Goal: Transaction & Acquisition: Purchase product/service

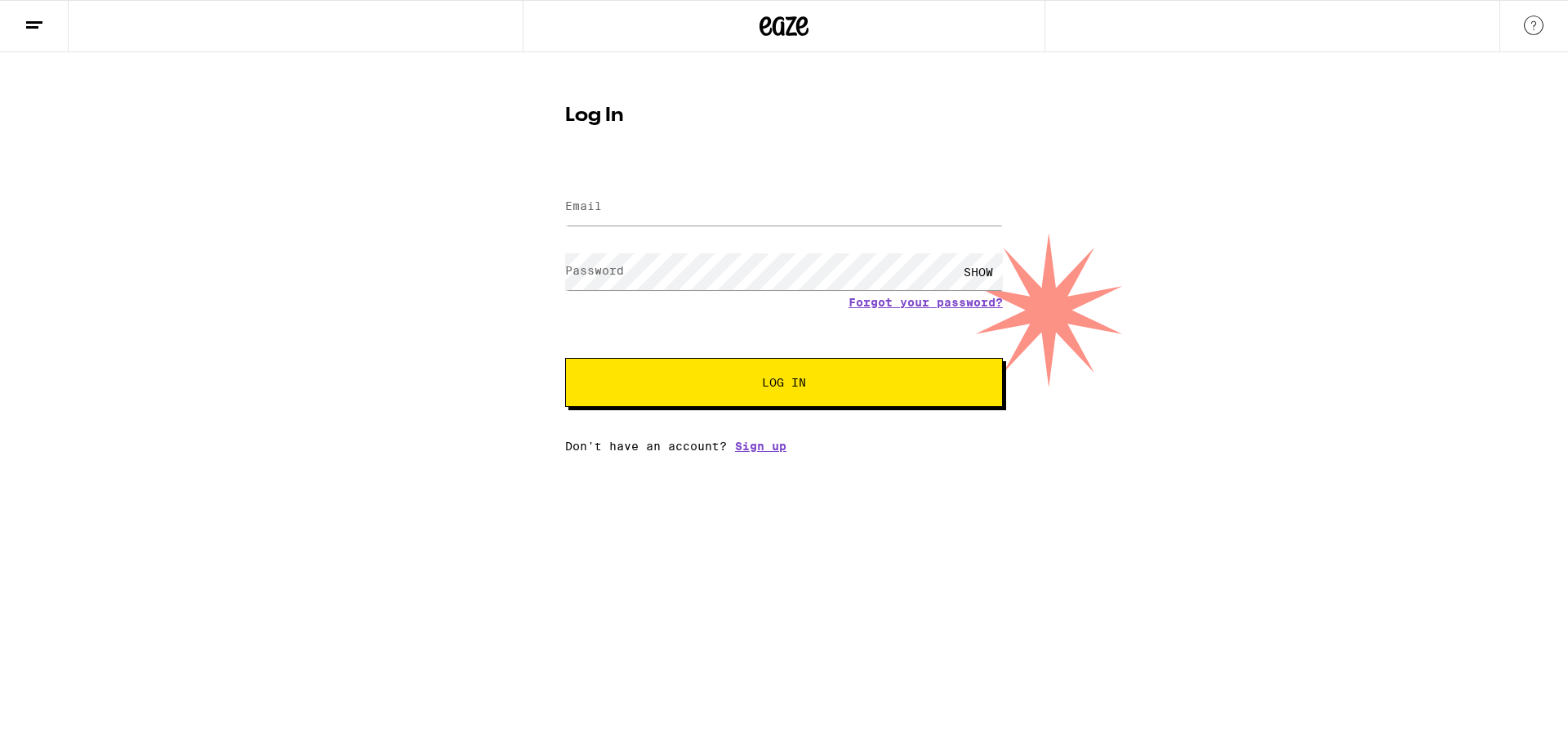
click at [661, 230] on div at bounding box center [784, 207] width 437 height 48
click at [678, 215] on input "Email" at bounding box center [784, 207] width 437 height 36
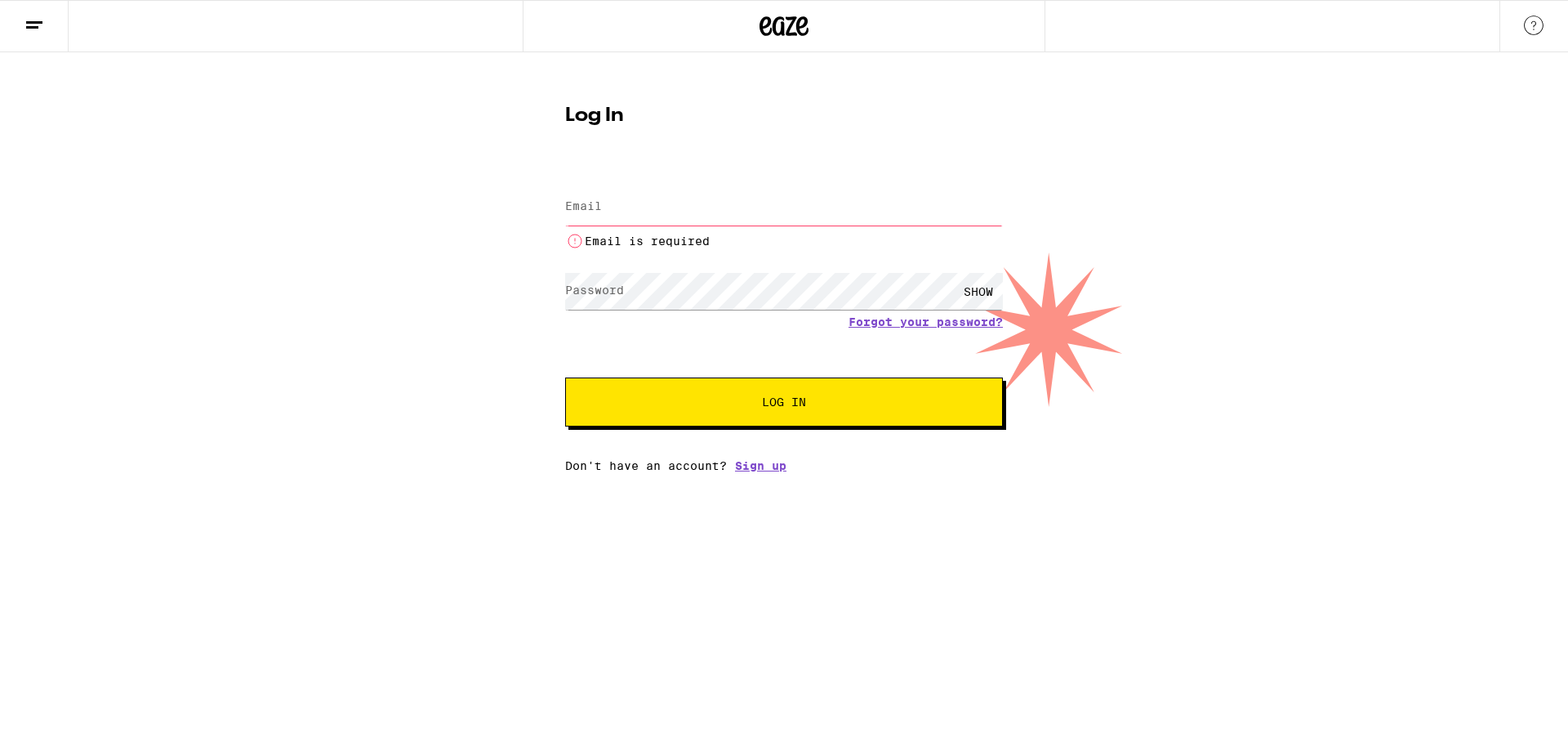
type input "[EMAIL_ADDRESS][DOMAIN_NAME]"
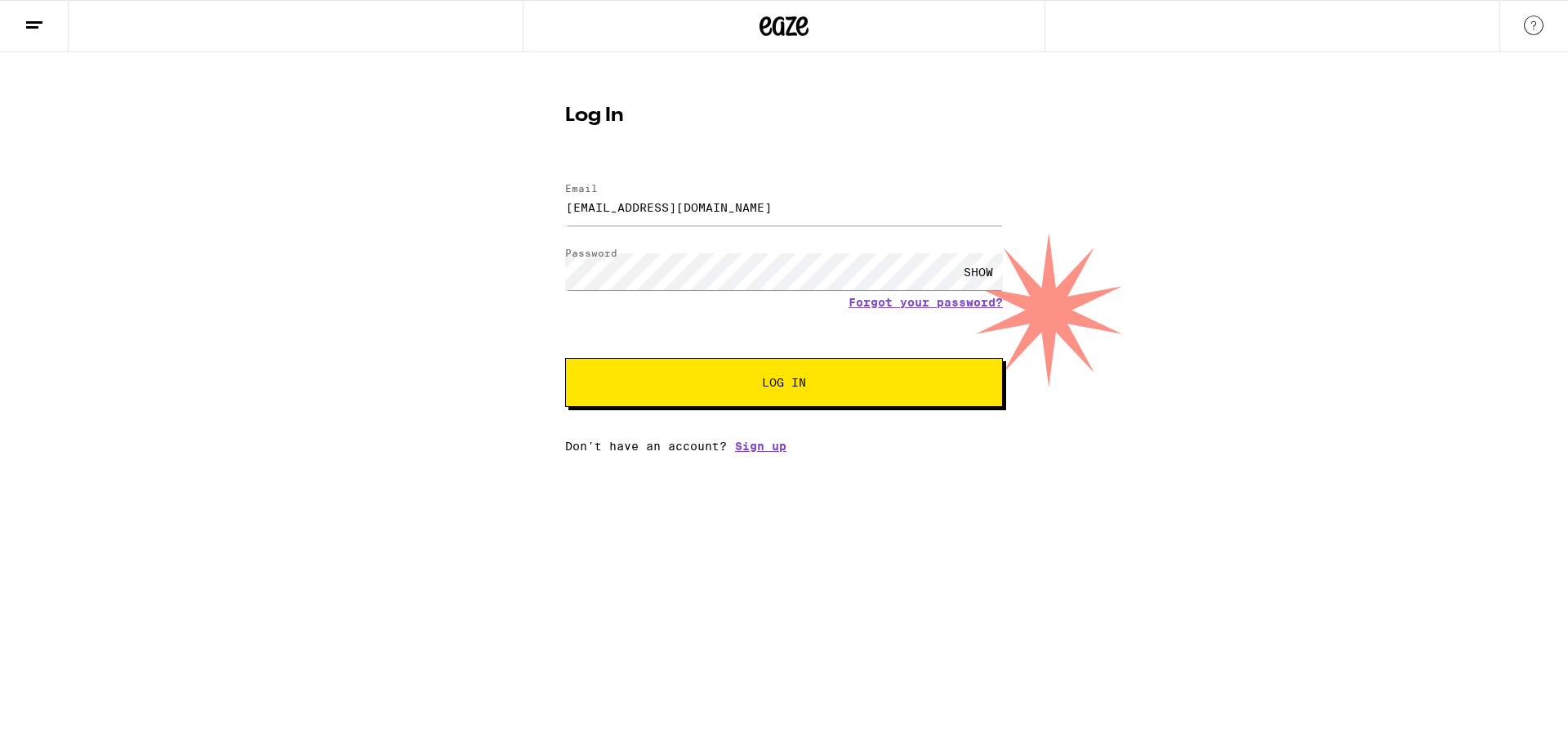
click at [717, 411] on div "Email Email [EMAIL_ADDRESS][DOMAIN_NAME] Password Password SHOW Forgot your pas…" at bounding box center [784, 310] width 437 height 286
click at [719, 390] on button "Log In" at bounding box center [784, 383] width 437 height 49
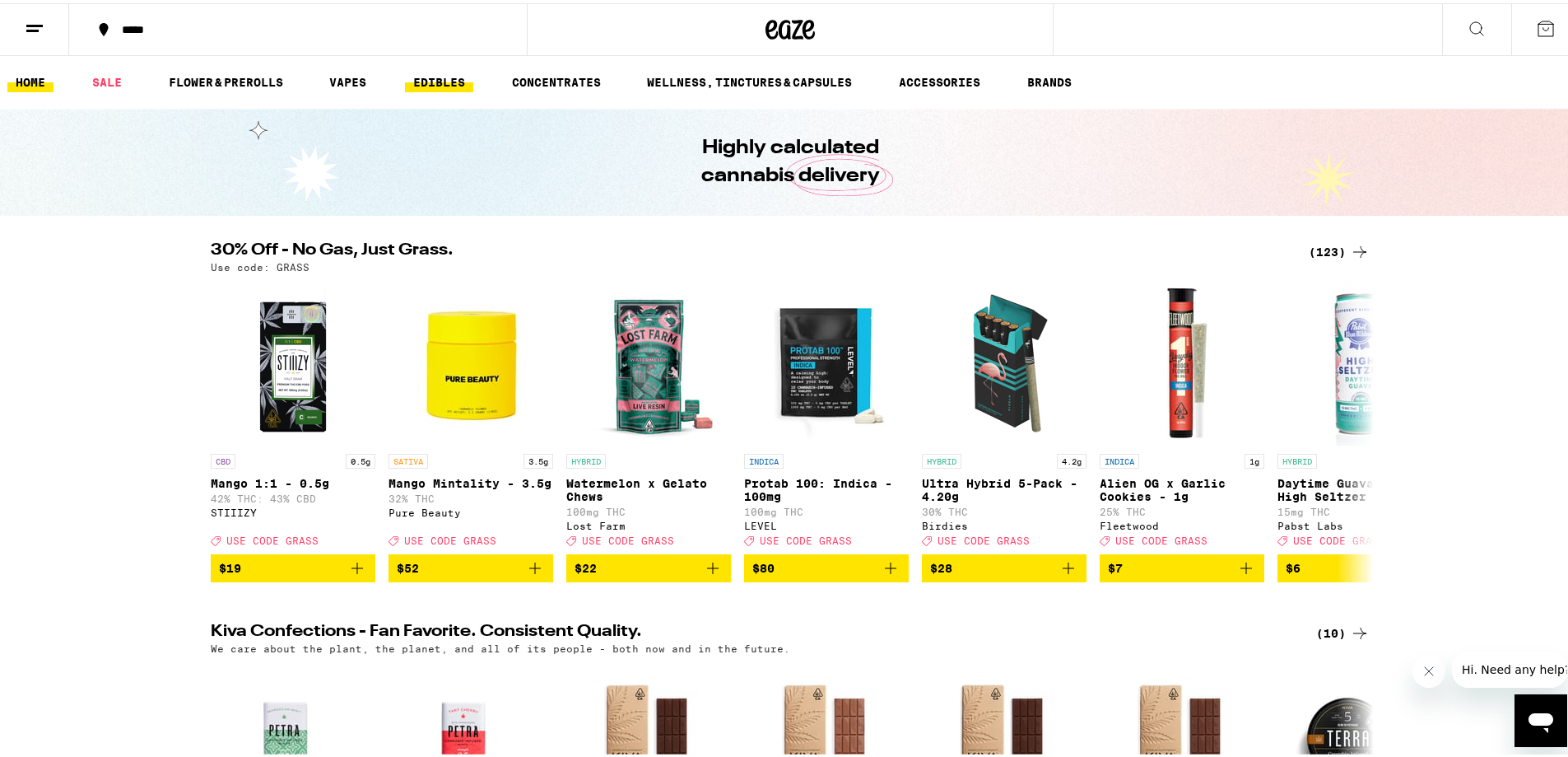
click at [424, 84] on link "EDIBLES" at bounding box center [439, 79] width 68 height 20
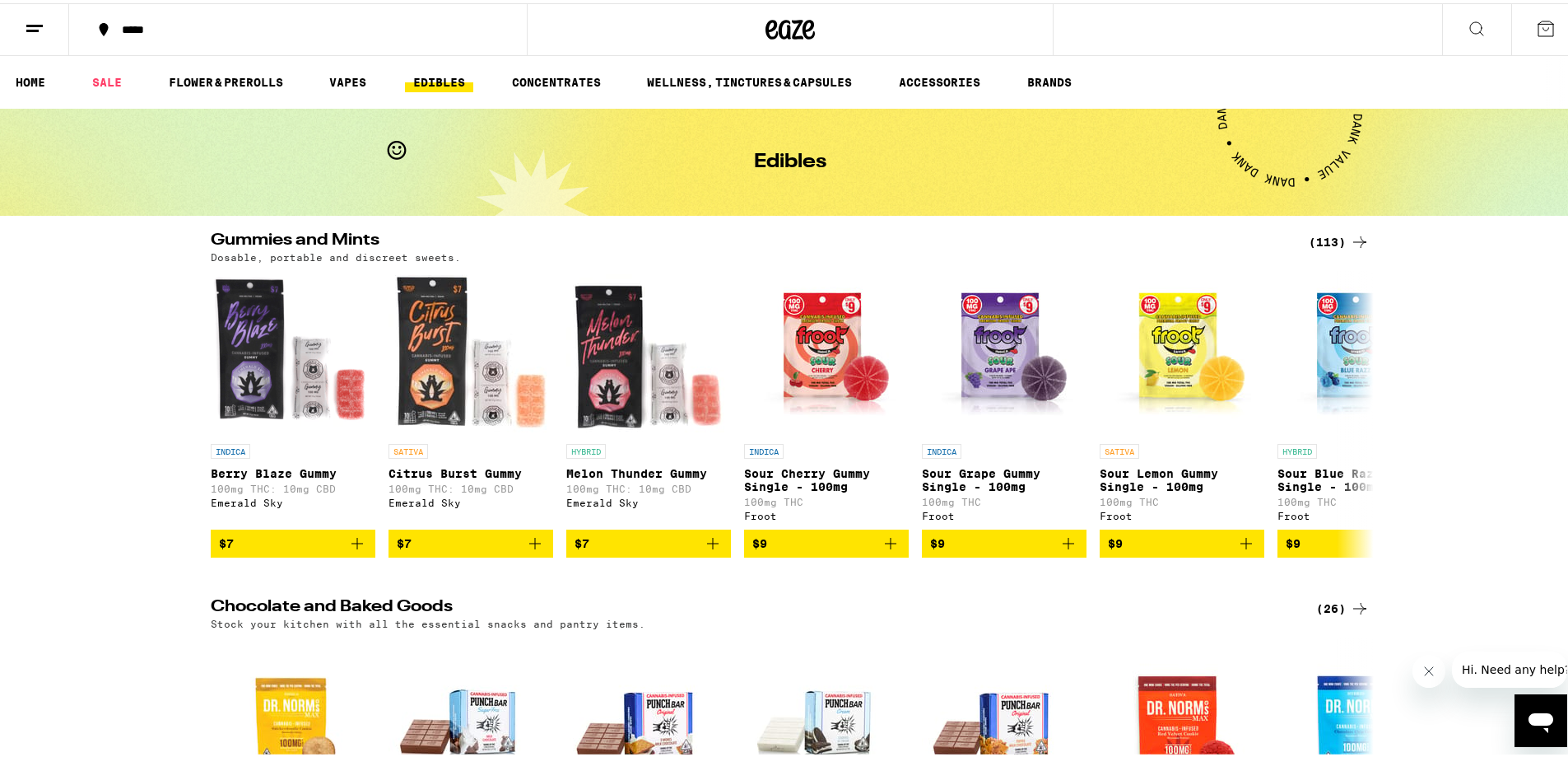
click at [1350, 238] on icon at bounding box center [1360, 238] width 20 height 20
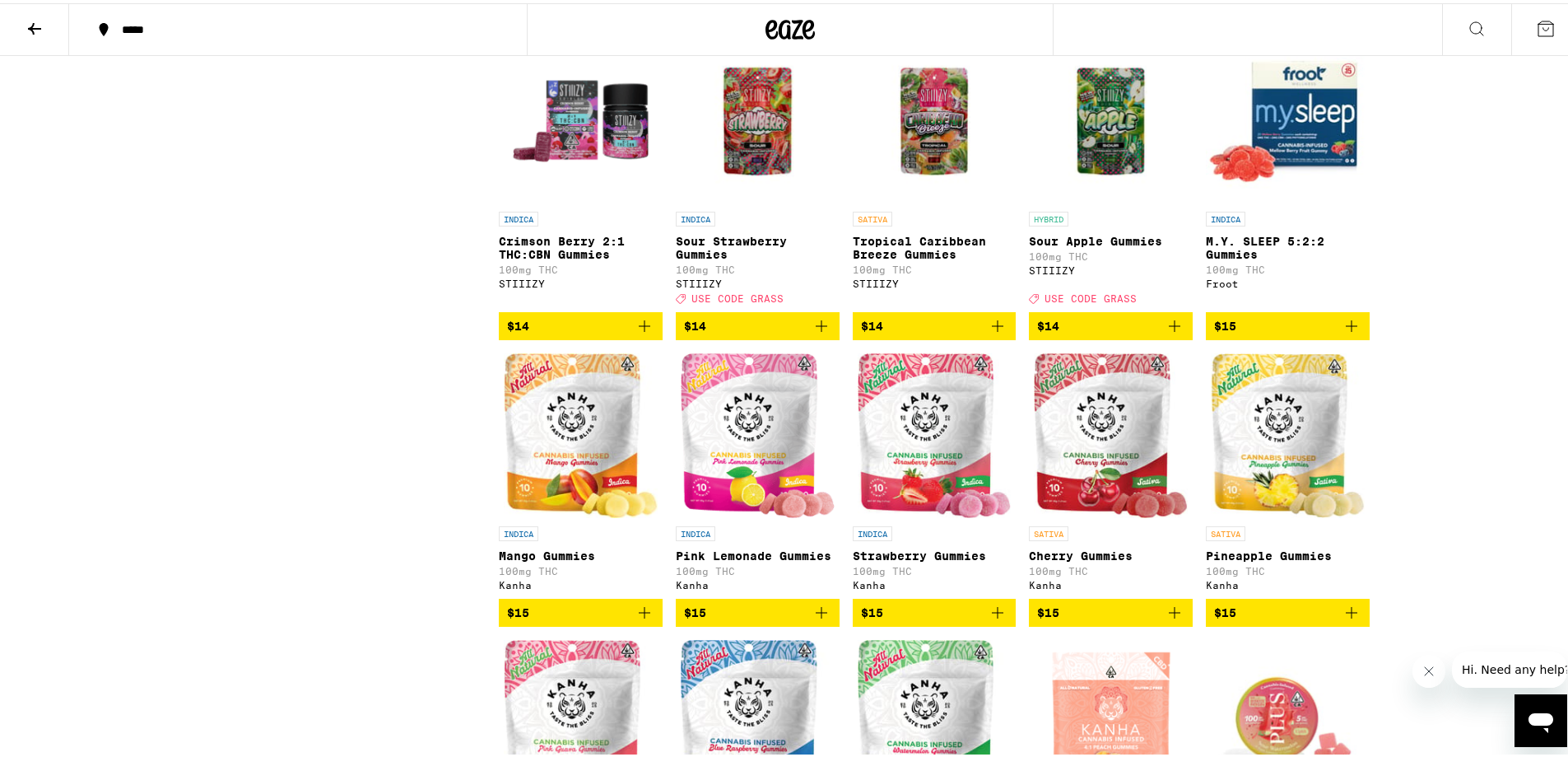
scroll to position [1729, 0]
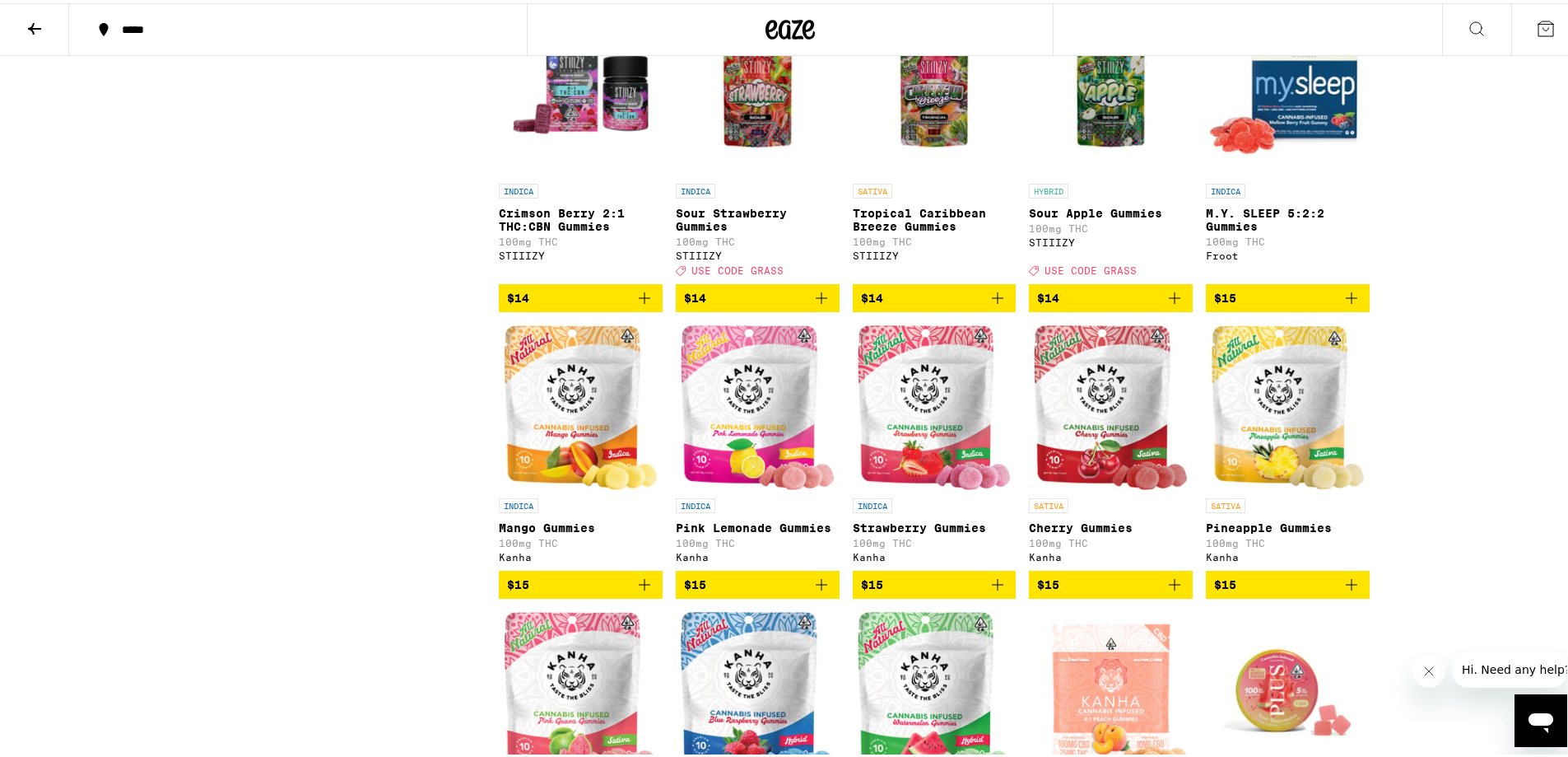
click at [816, 300] on icon "Add to bag" at bounding box center [822, 295] width 12 height 12
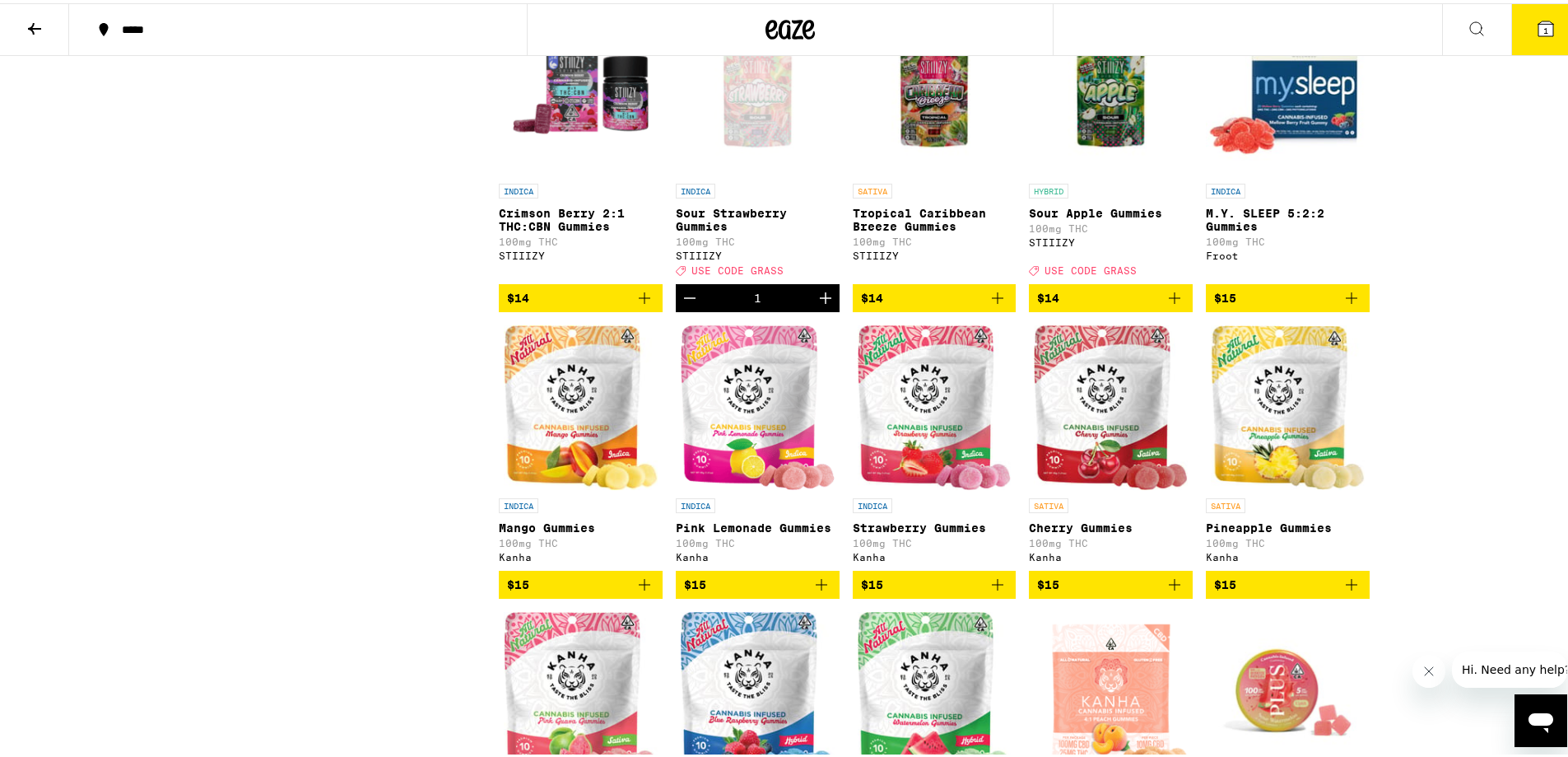
scroll to position [1782, 0]
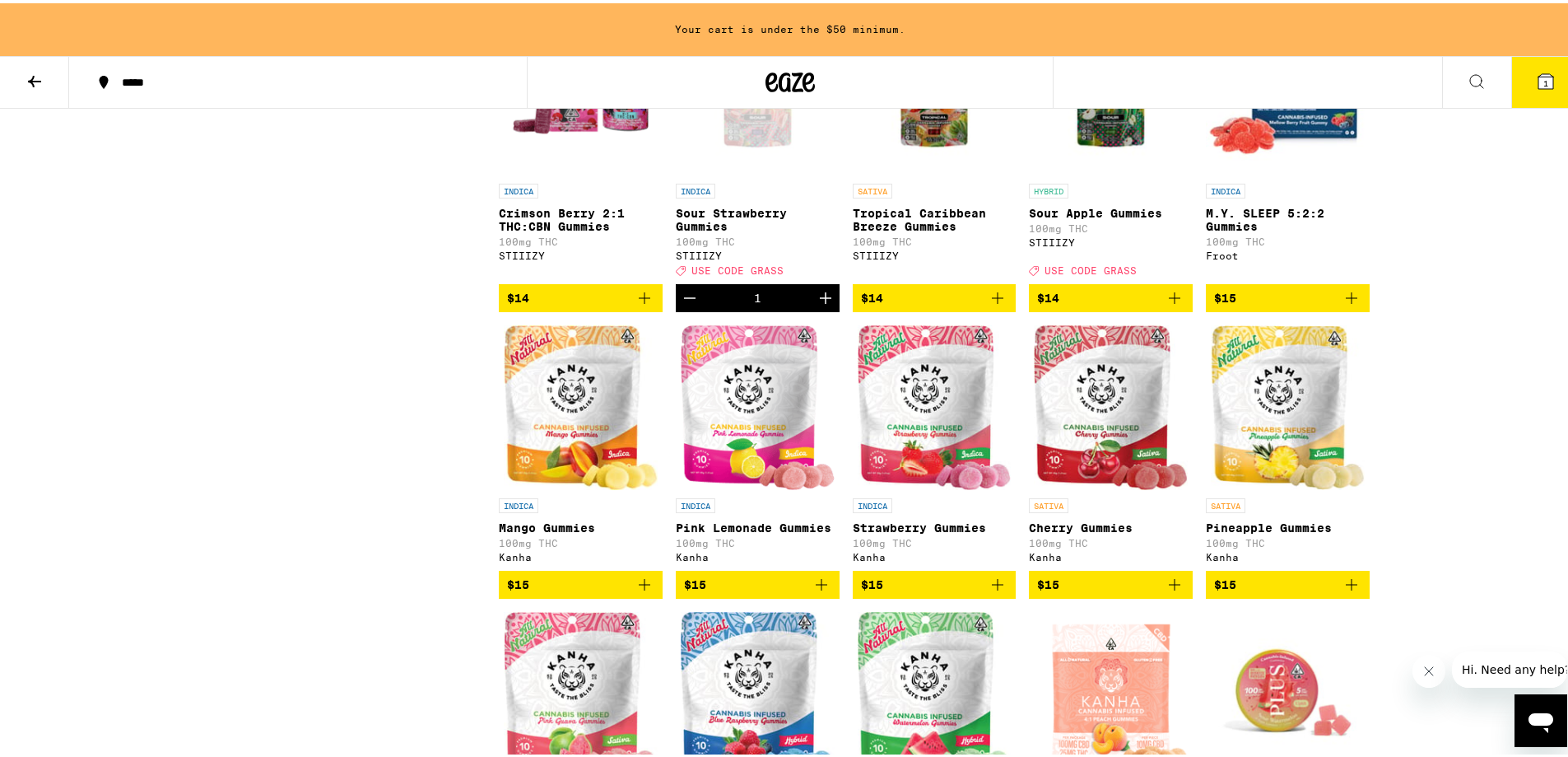
click at [999, 305] on icon "Add to bag" at bounding box center [997, 294] width 20 height 20
click at [1176, 309] on button "$14" at bounding box center [1111, 294] width 164 height 28
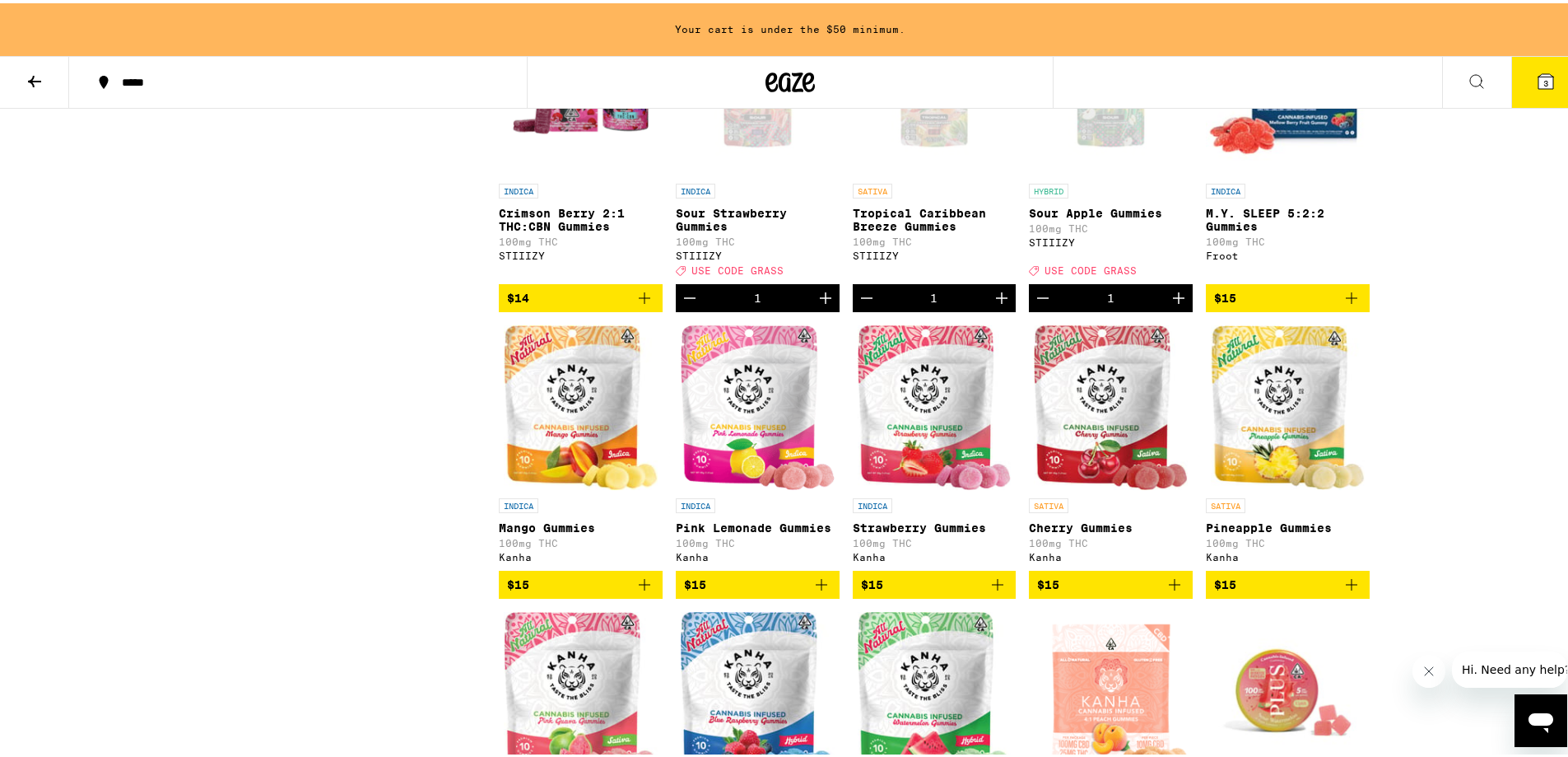
click at [826, 305] on icon "Increment" at bounding box center [825, 294] width 20 height 20
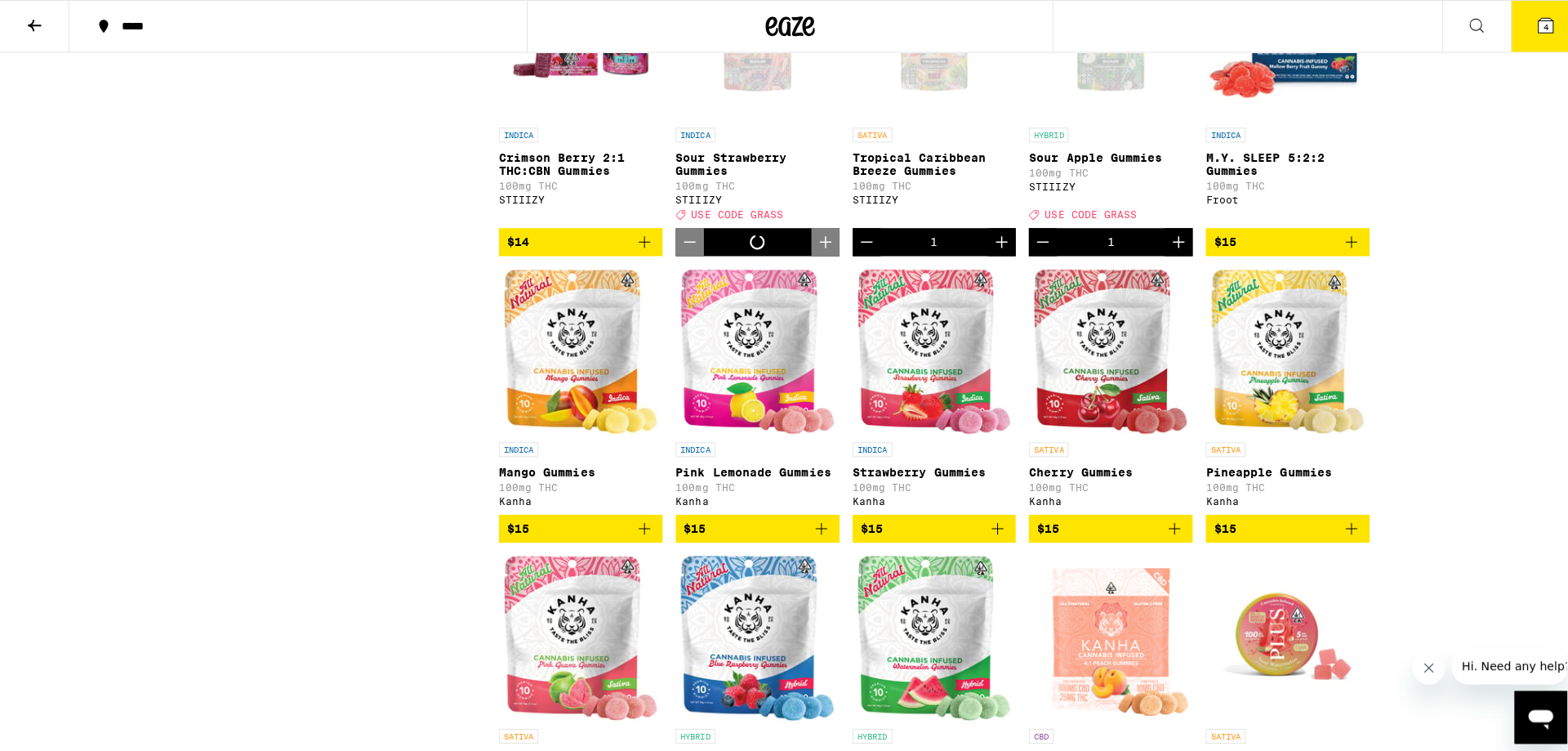
scroll to position [1715, 0]
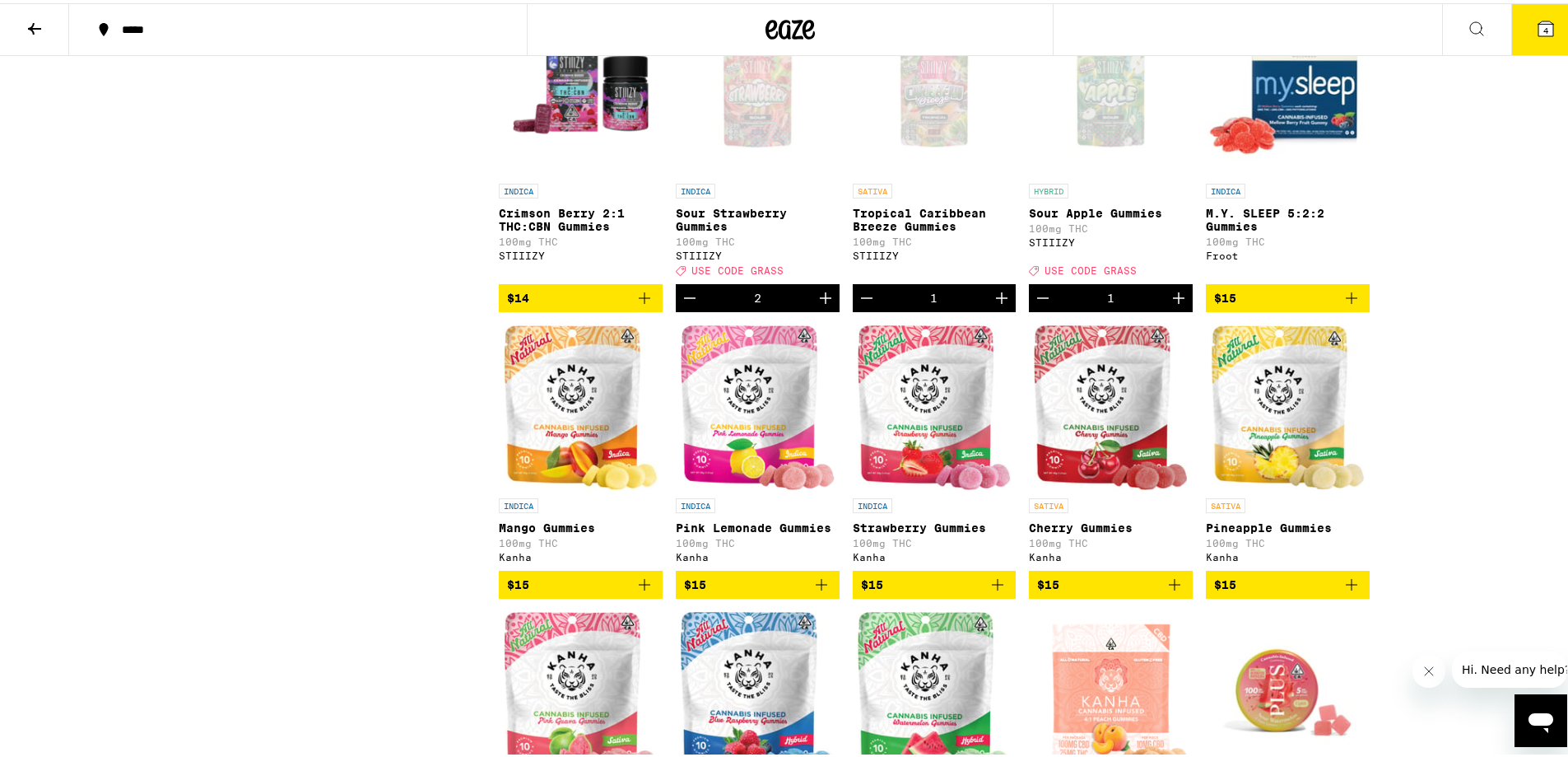
click at [998, 305] on icon "Increment" at bounding box center [1002, 294] width 20 height 20
click at [1178, 305] on icon "Increment" at bounding box center [1178, 294] width 20 height 20
click at [1002, 596] on button "$15" at bounding box center [935, 581] width 164 height 28
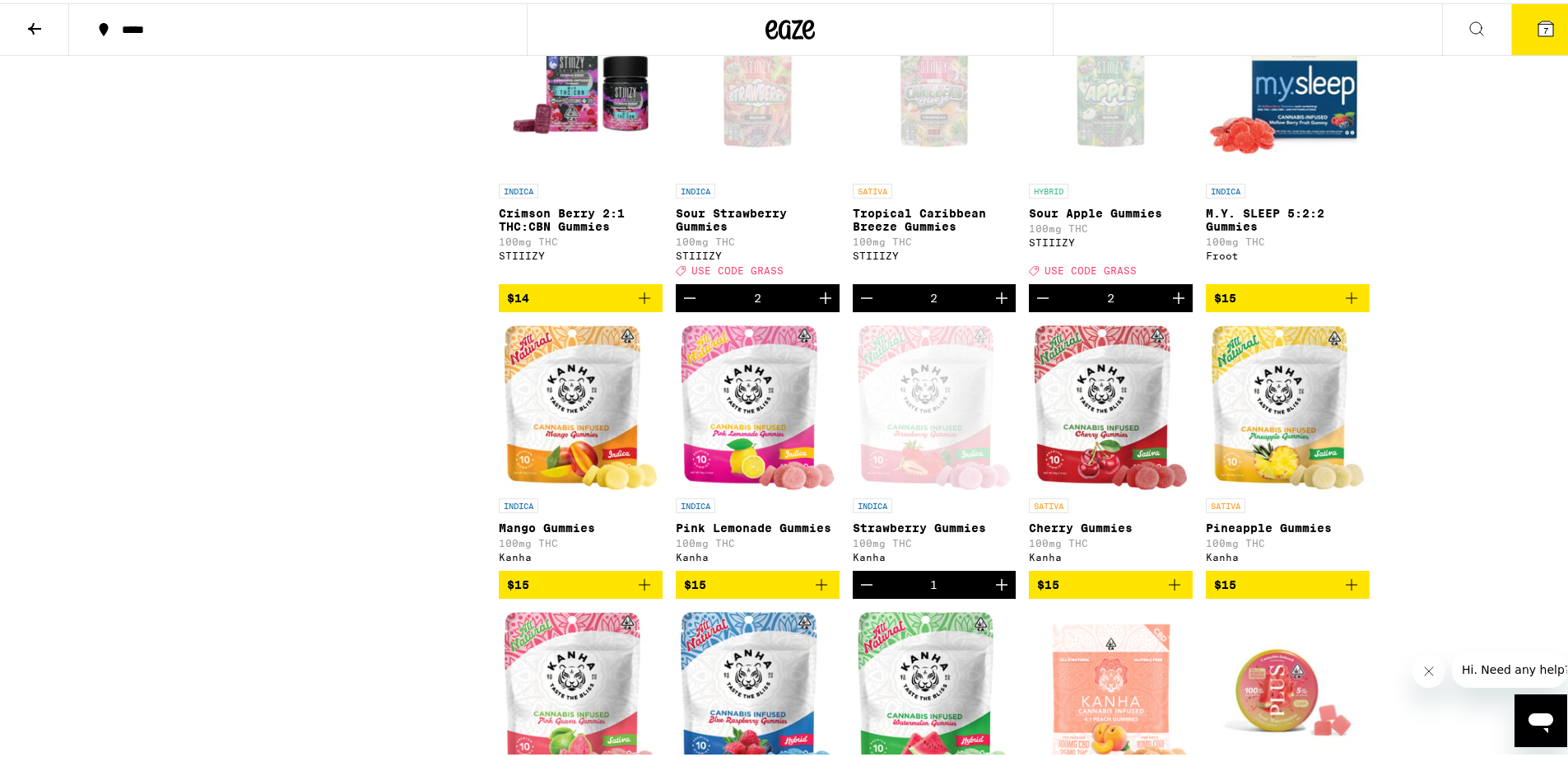
click at [1522, 31] on button "7" at bounding box center [1546, 26] width 69 height 51
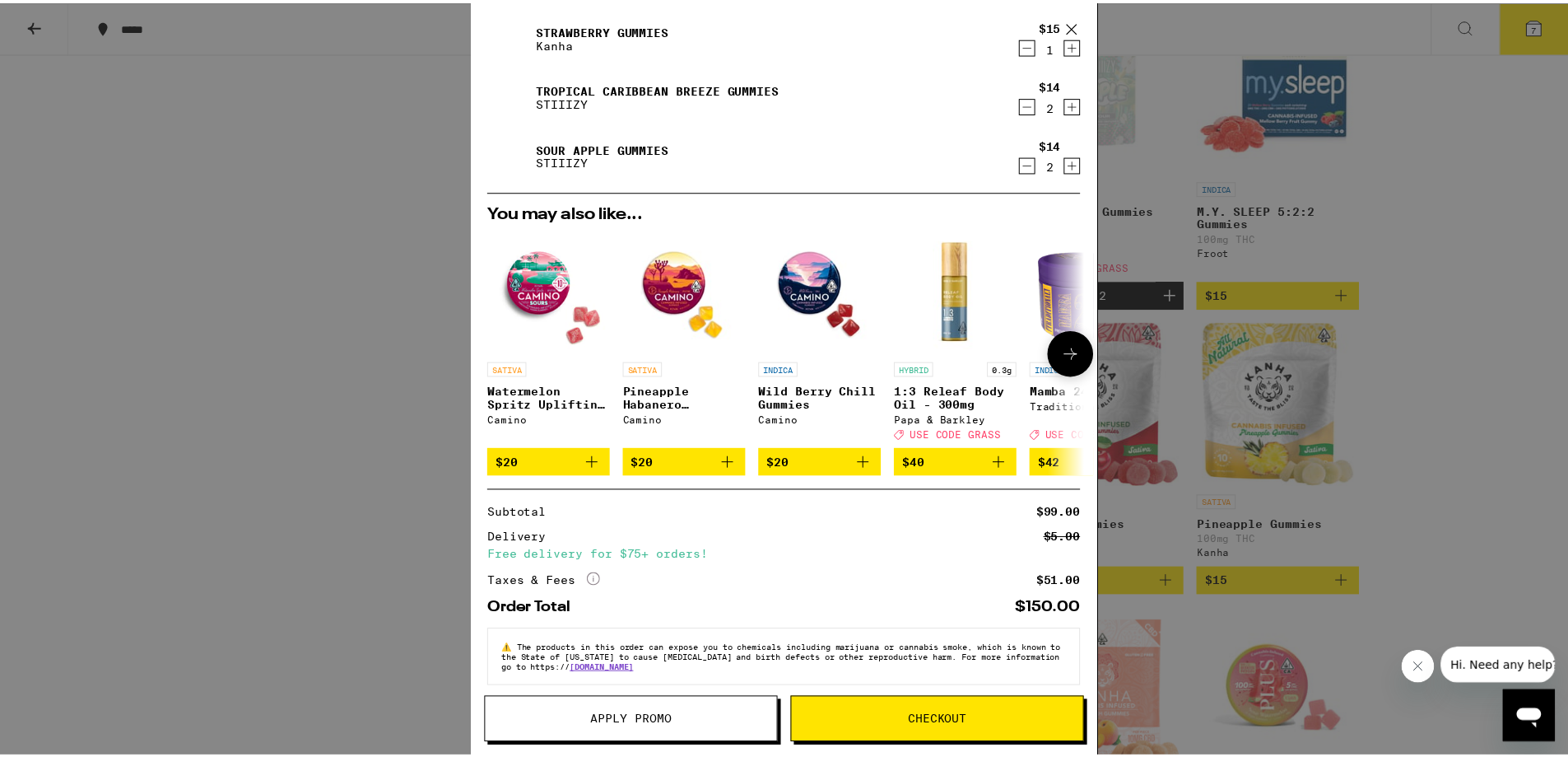
scroll to position [122, 0]
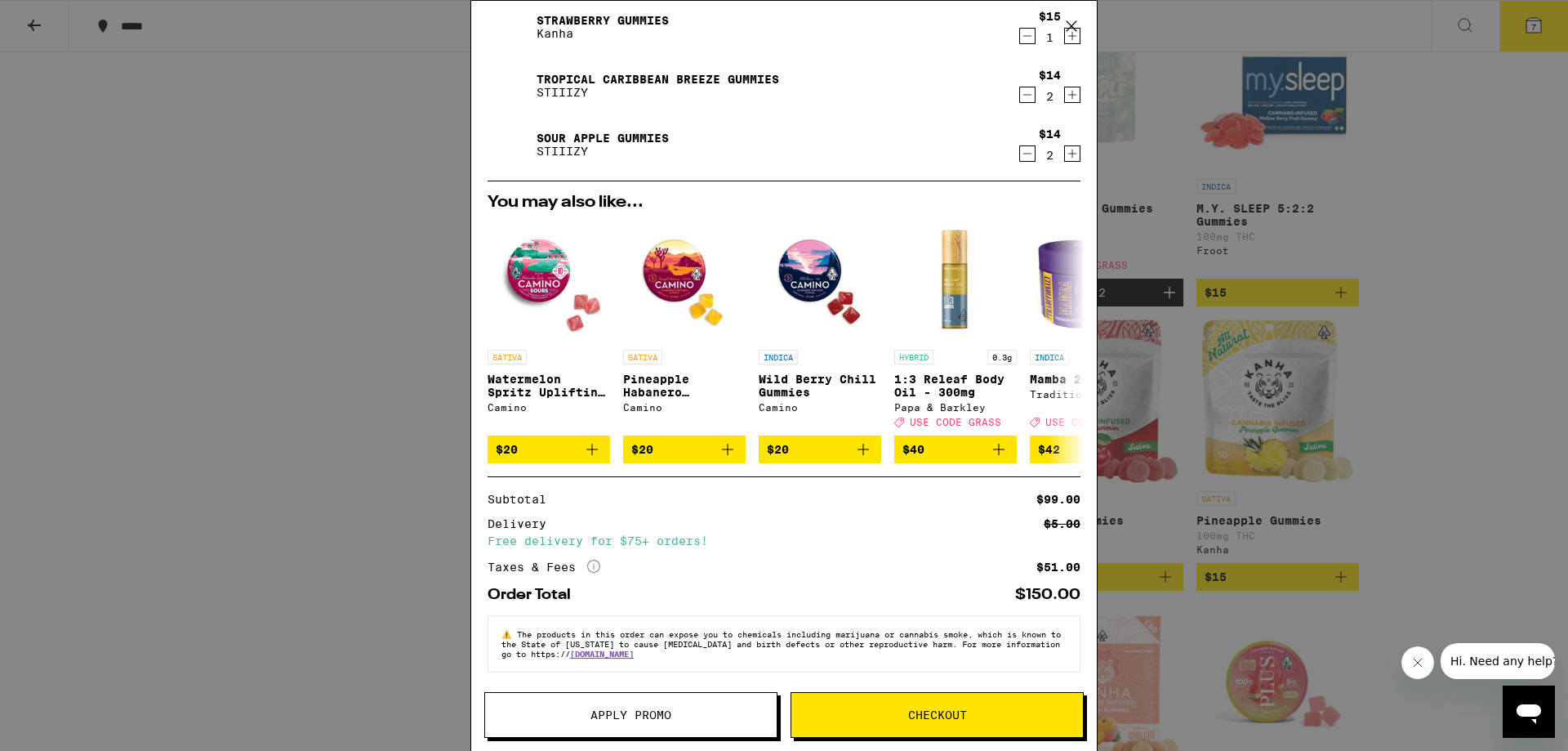
click at [564, 708] on button "Apply Promo" at bounding box center [630, 715] width 293 height 46
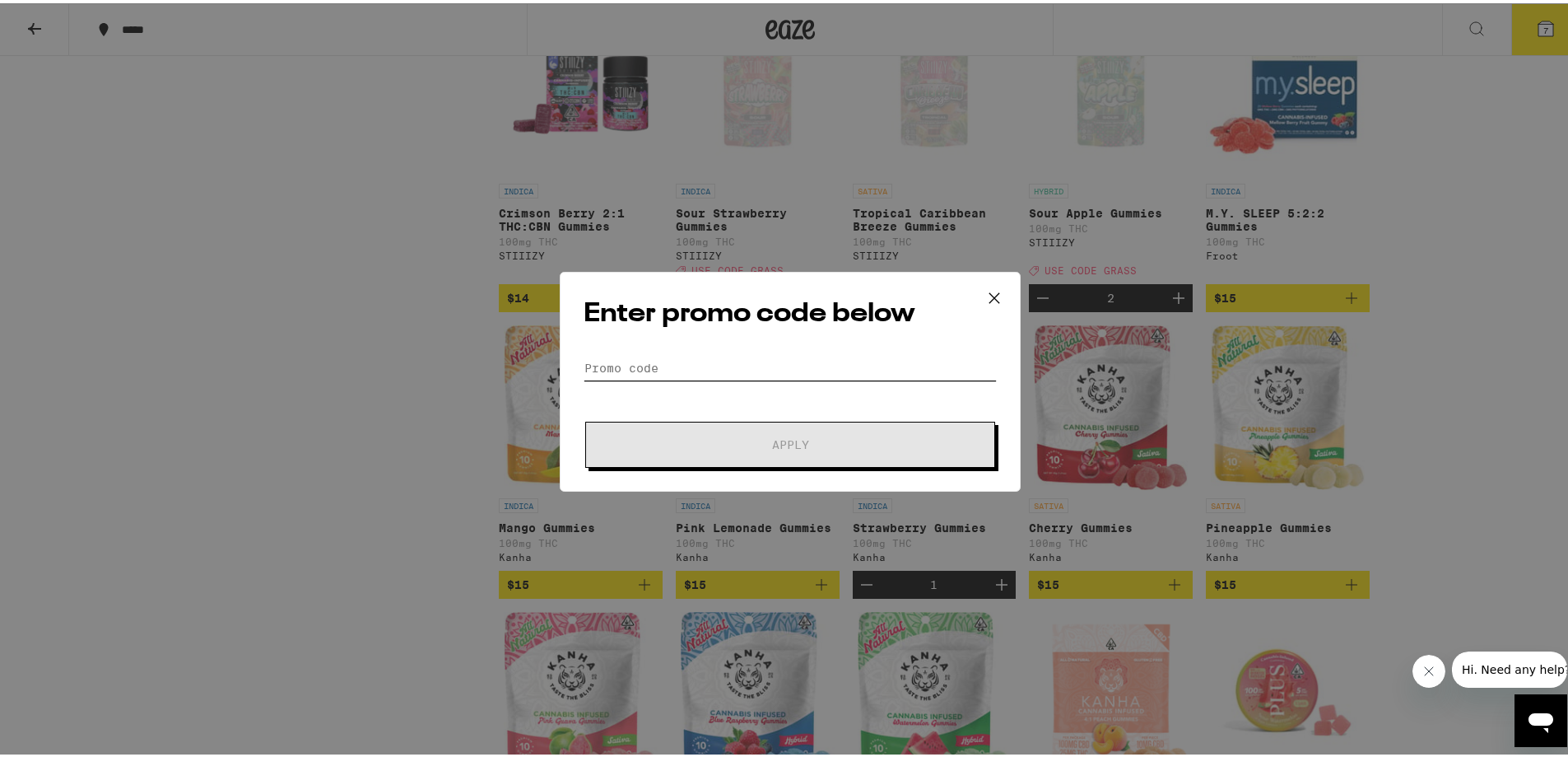
click at [737, 352] on input "Promo Code" at bounding box center [790, 364] width 413 height 25
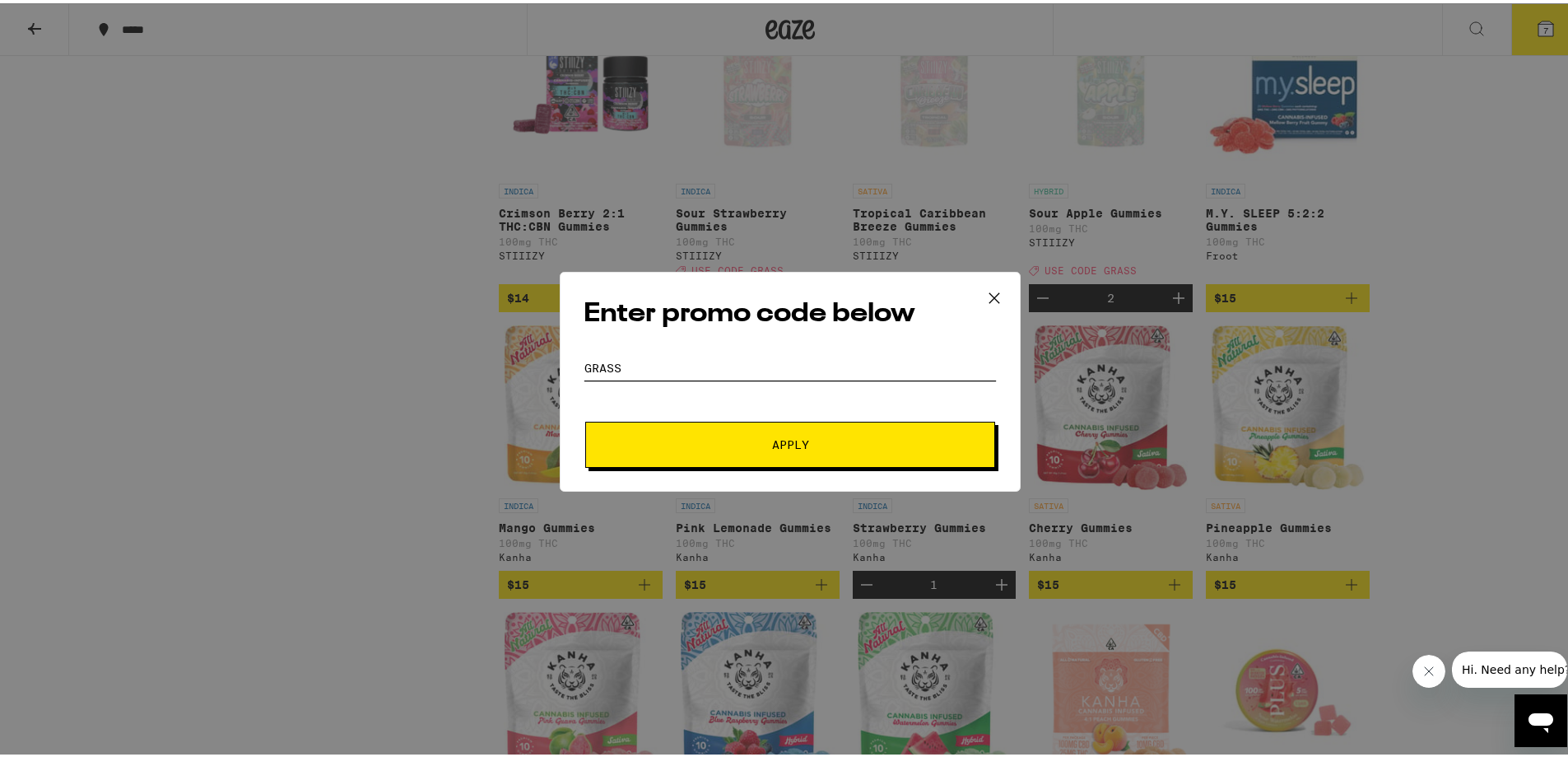
type input "GRASS"
click at [714, 463] on button "Apply" at bounding box center [790, 441] width 410 height 46
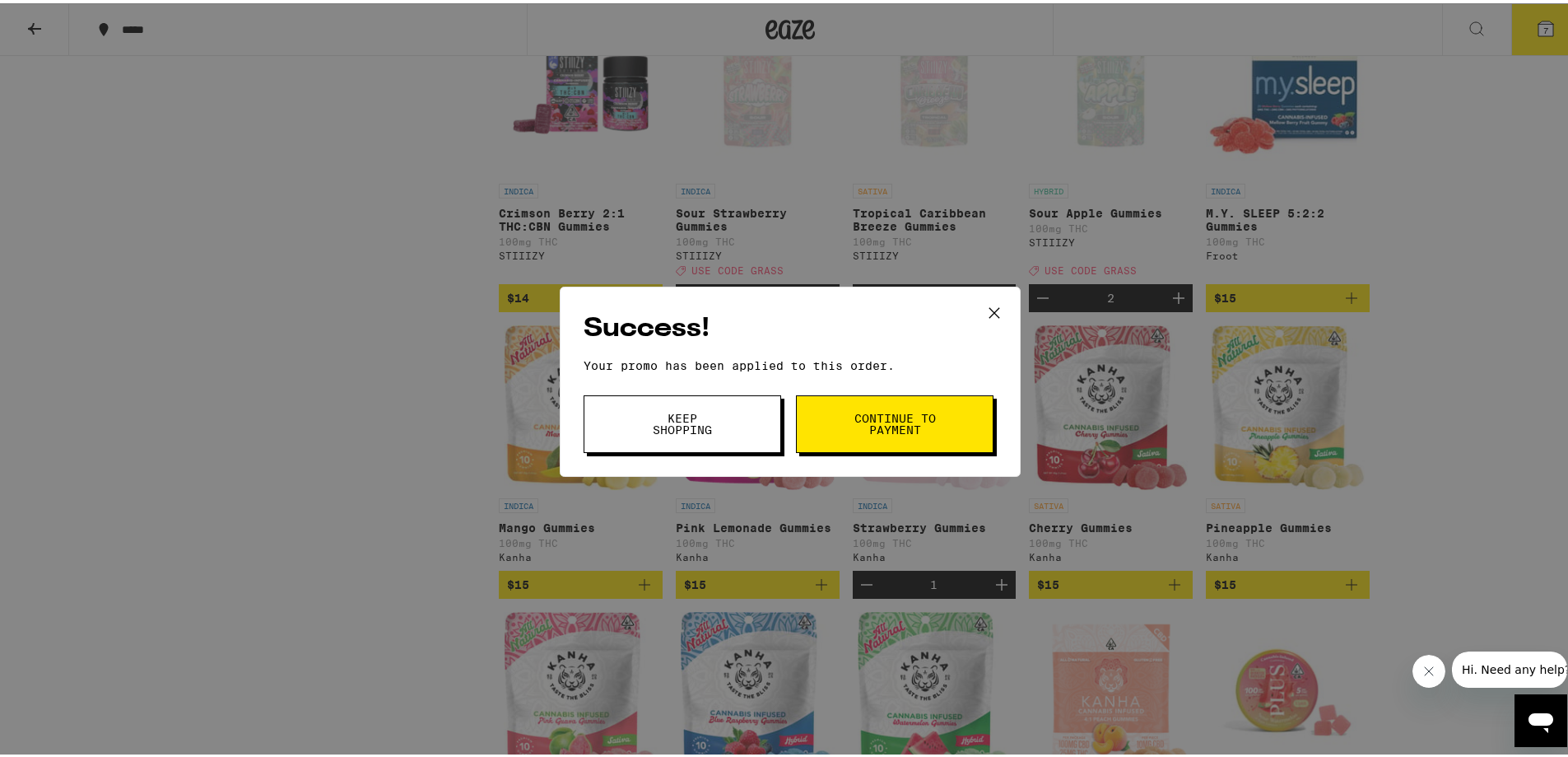
click at [883, 399] on button "Continue to payment" at bounding box center [895, 421] width 198 height 58
